Goal: Information Seeking & Learning: Learn about a topic

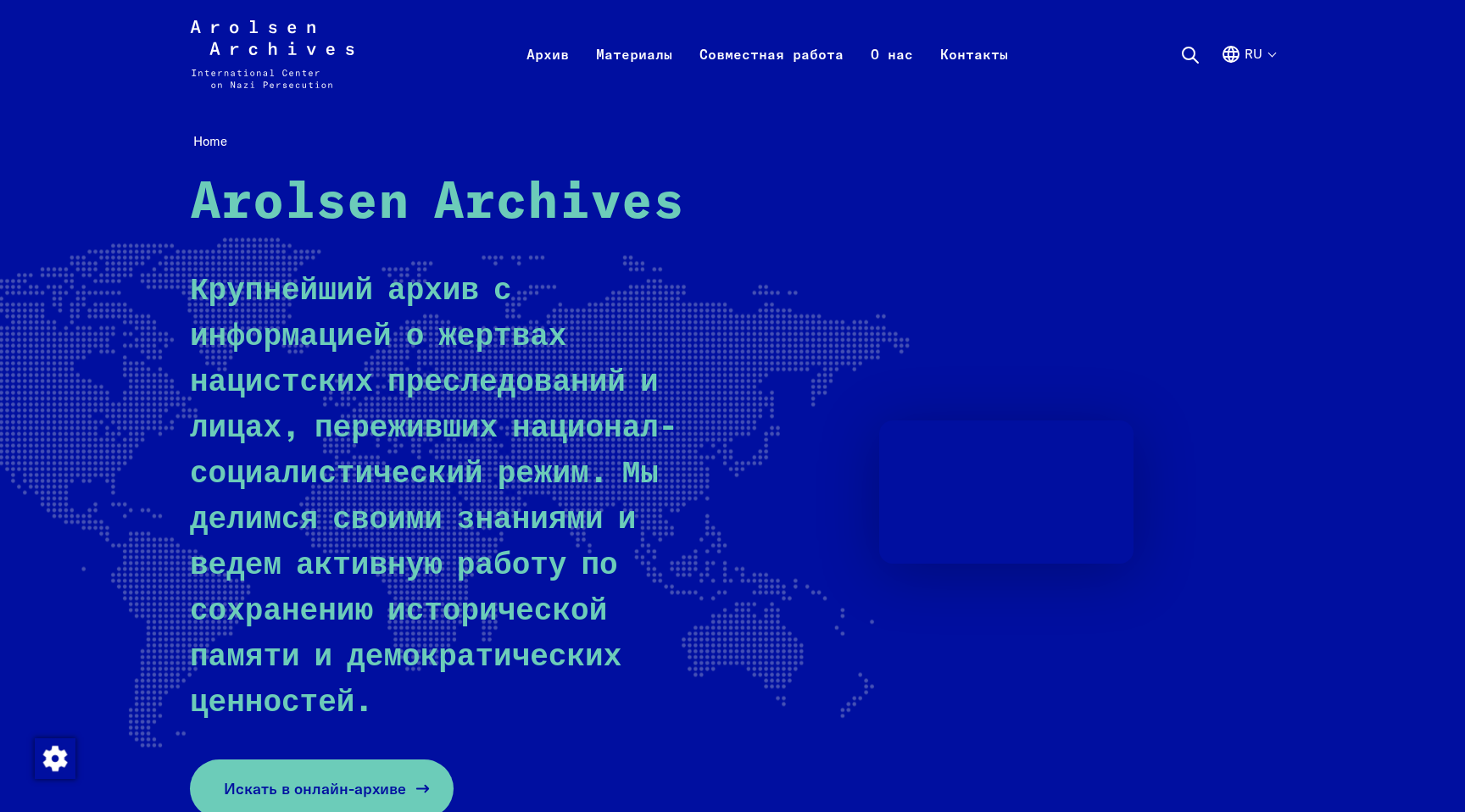
click at [351, 778] on span "Искать в онлайн-архиве" at bounding box center [315, 788] width 183 height 23
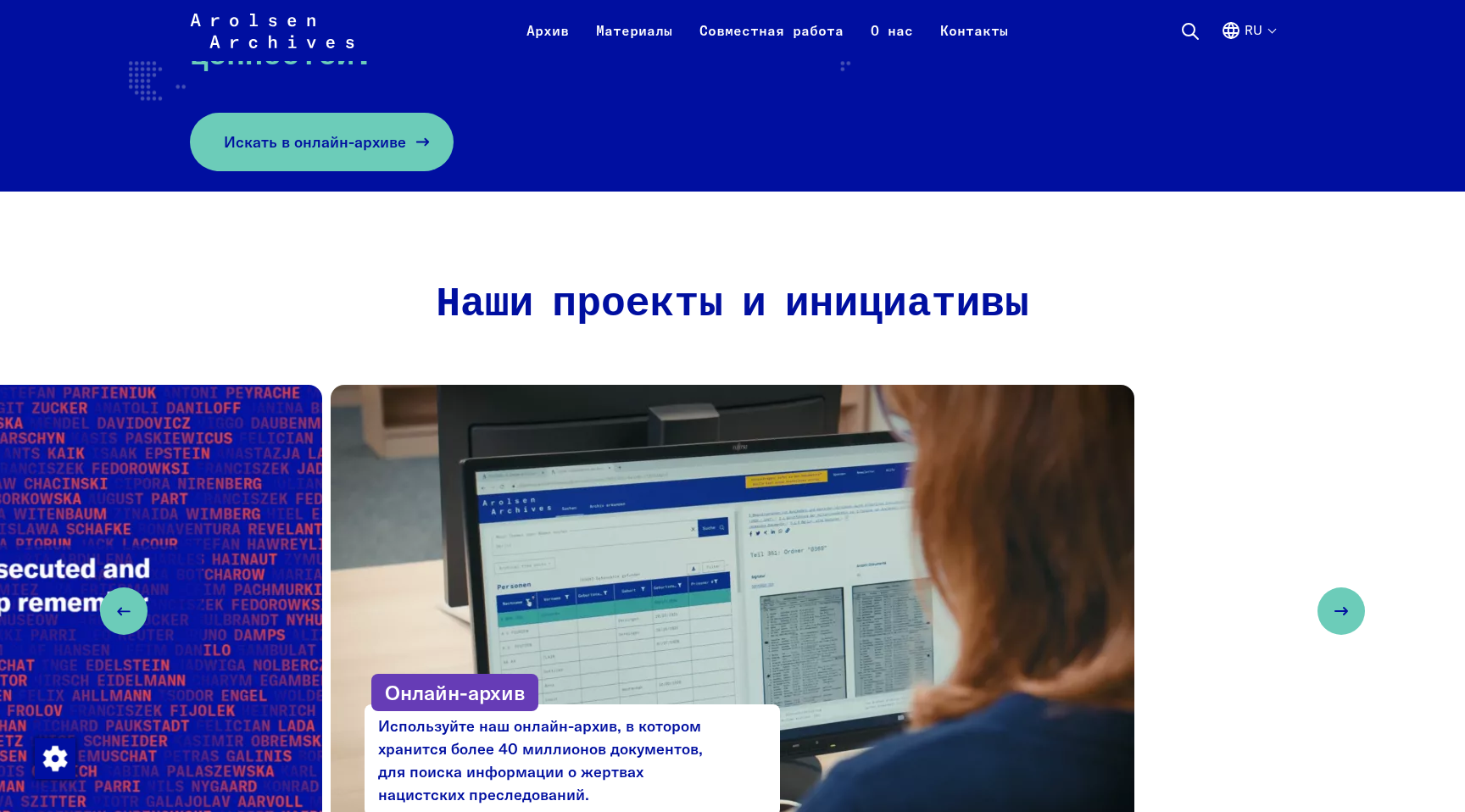
scroll to position [909, 0]
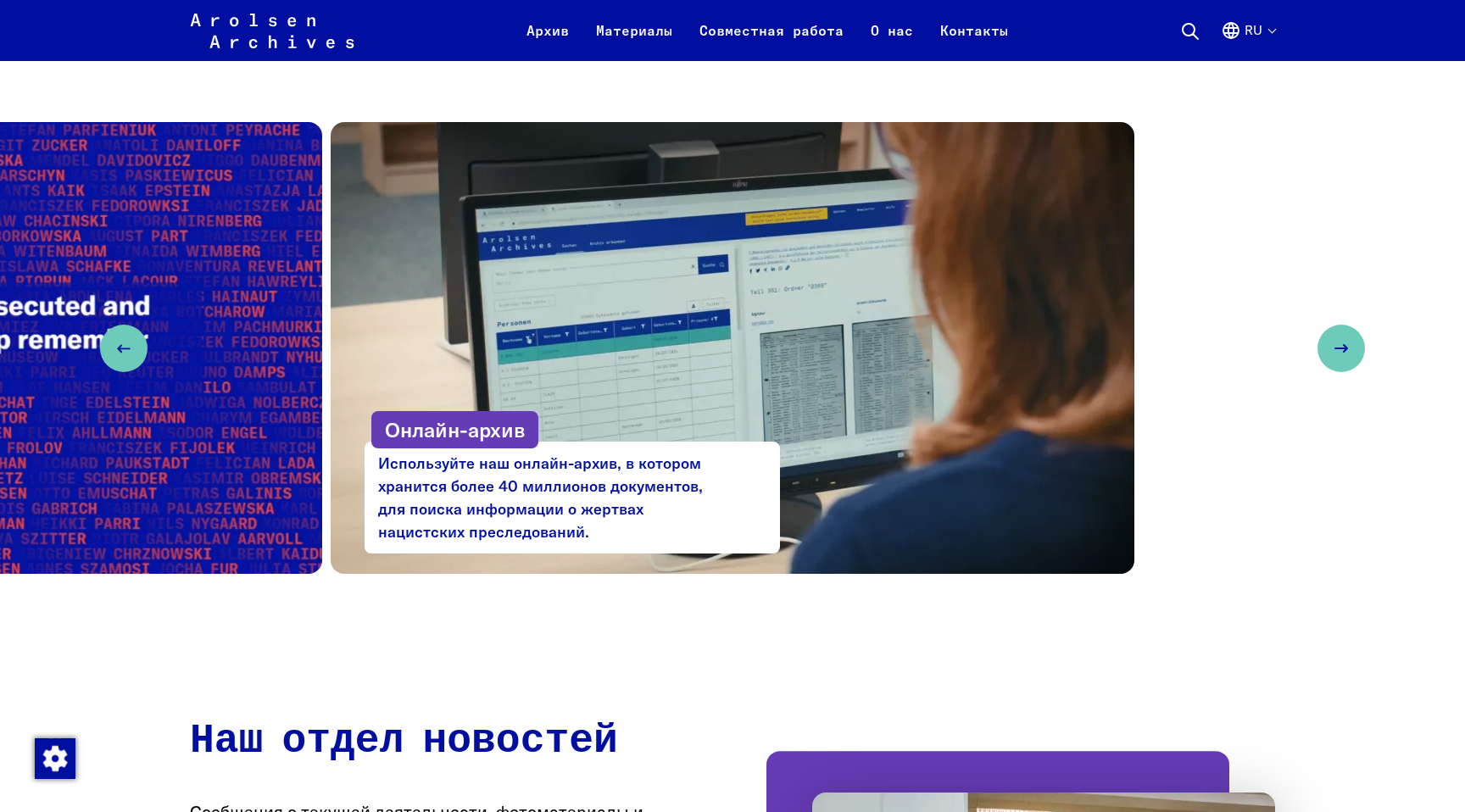
click at [1321, 322] on div "#StolenMemory Выставка и инициатива: мы возвращаем личные вещи семьям узников к…" at bounding box center [732, 348] width 1465 height 452
click at [1335, 325] on button "Next slide" at bounding box center [1341, 349] width 47 height 47
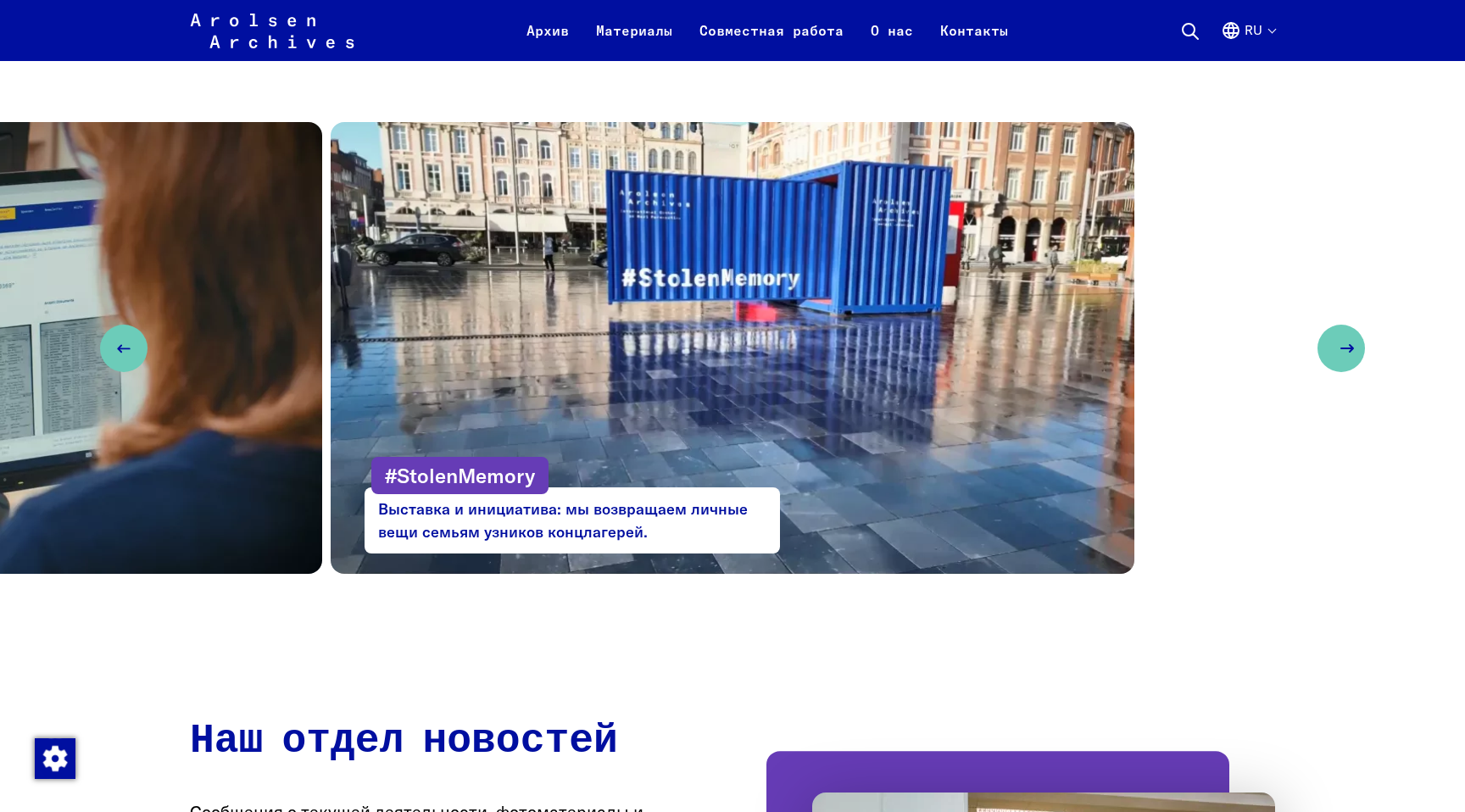
click at [1334, 325] on button "Next slide" at bounding box center [1341, 349] width 47 height 47
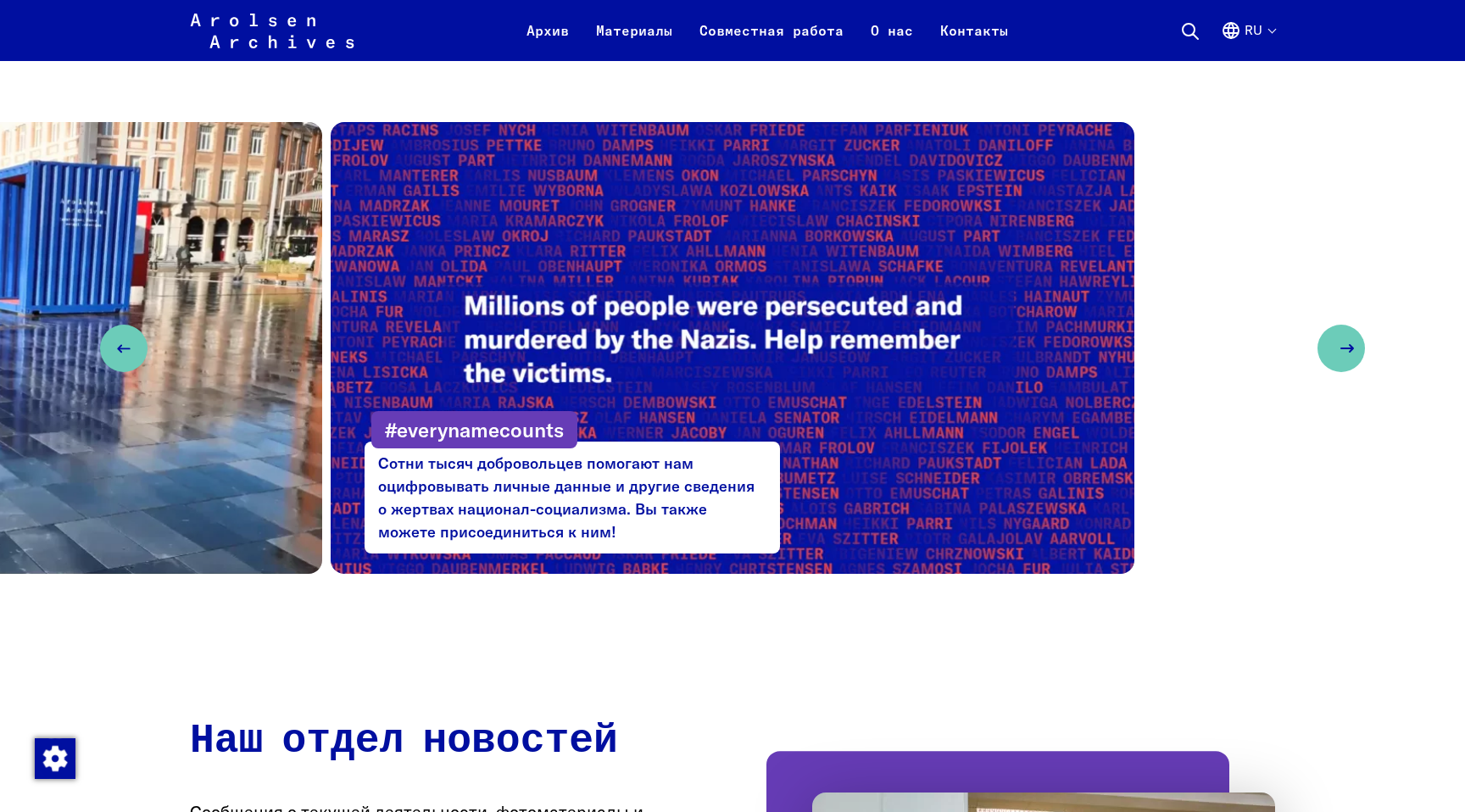
click at [1325, 325] on button "Next slide" at bounding box center [1341, 349] width 47 height 47
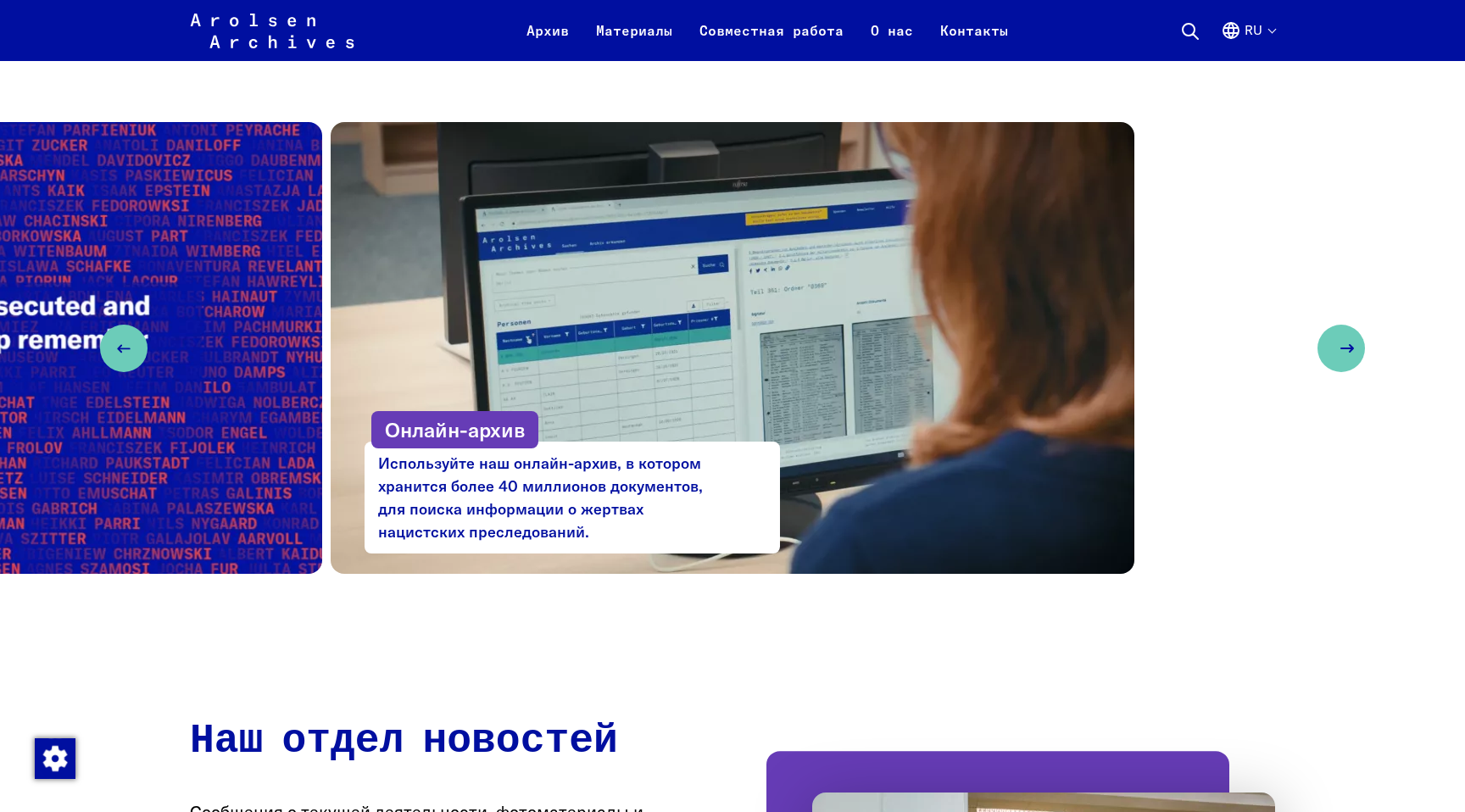
click at [1324, 325] on button "Next slide" at bounding box center [1341, 349] width 47 height 47
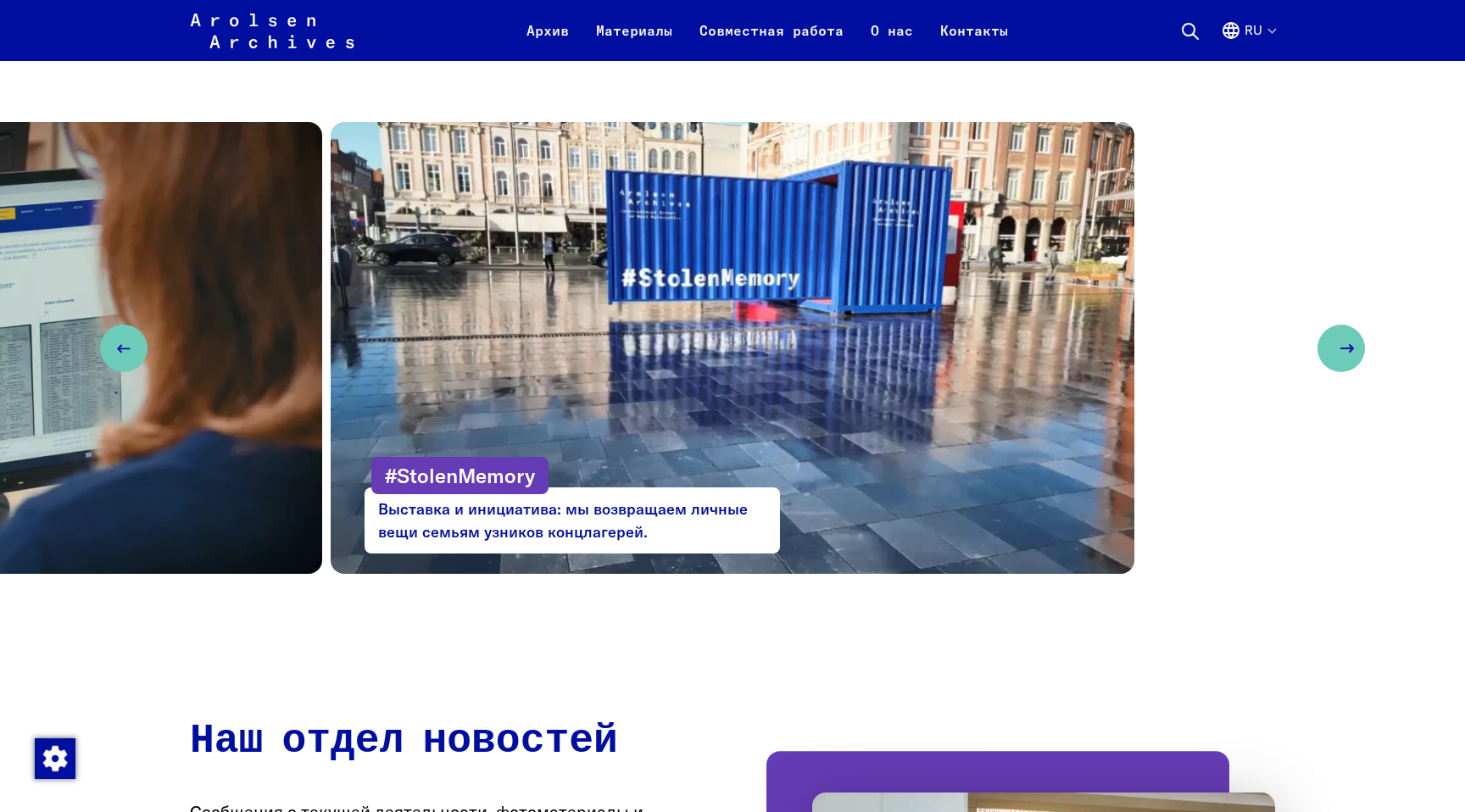
scroll to position [0, 0]
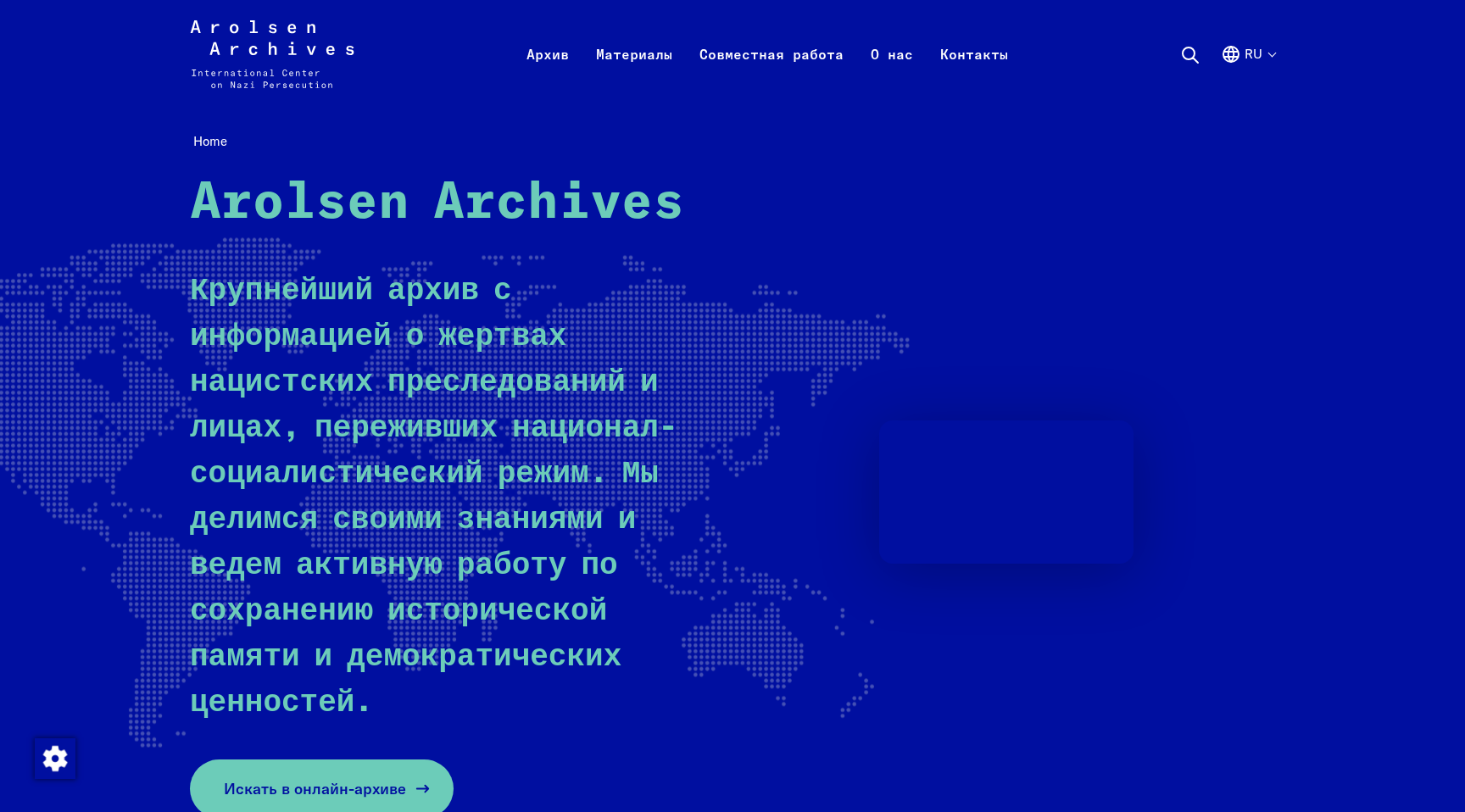
click at [307, 760] on link "Искать в онлайн-архиве" at bounding box center [321, 789] width 263 height 59
